Goal: Information Seeking & Learning: Learn about a topic

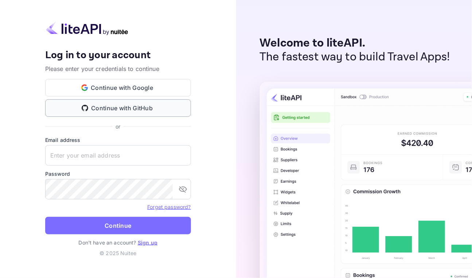
click at [179, 109] on button "Continue with GitHub" at bounding box center [118, 107] width 146 height 17
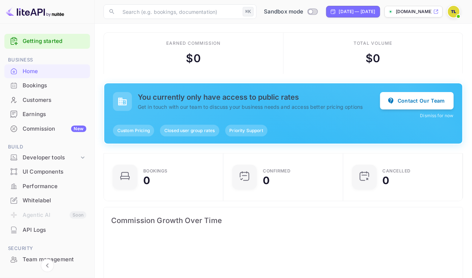
scroll to position [118, 115]
click at [52, 83] on div "Bookings" at bounding box center [55, 86] width 64 height 8
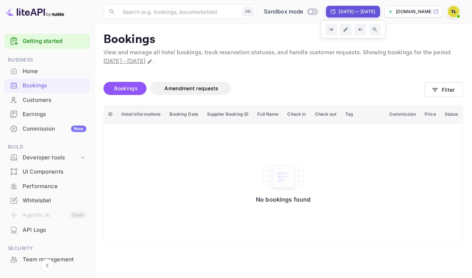
click at [436, 11] on icon at bounding box center [435, 11] width 5 height 5
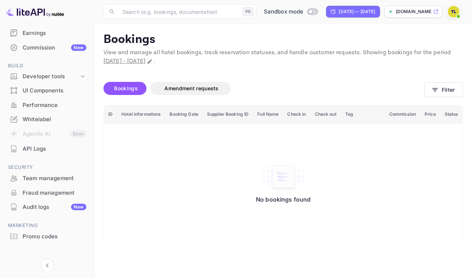
scroll to position [87, 0]
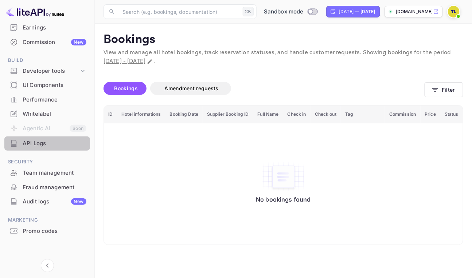
click at [47, 144] on div "API Logs" at bounding box center [55, 144] width 64 height 8
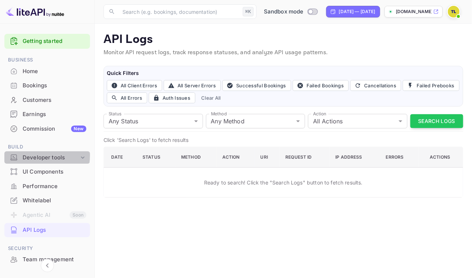
click at [28, 155] on div "Developer tools" at bounding box center [51, 158] width 56 height 8
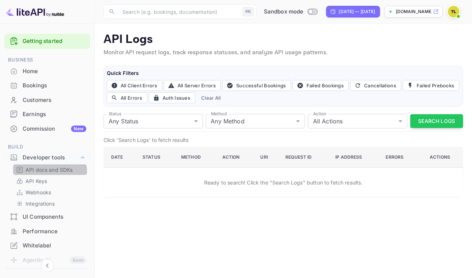
click at [42, 172] on p "API docs and SDKs" at bounding box center [48, 170] width 47 height 8
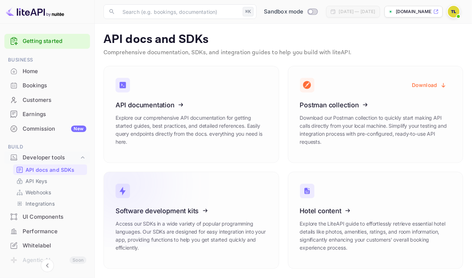
click at [172, 212] on icon at bounding box center [160, 209] width 113 height 75
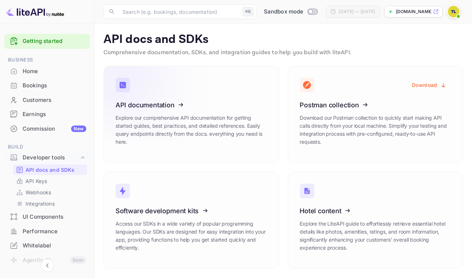
click at [193, 103] on icon at bounding box center [160, 103] width 113 height 75
